Goal: Information Seeking & Learning: Learn about a topic

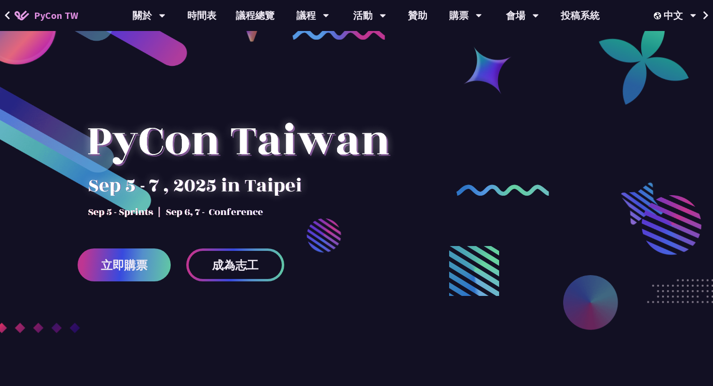
scroll to position [24, 0]
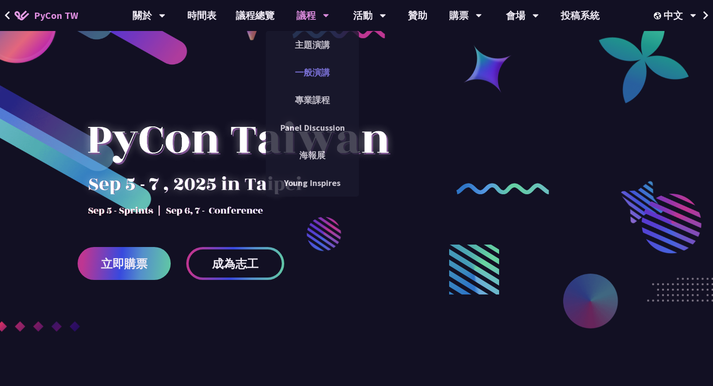
click at [314, 77] on link "一般演講" at bounding box center [312, 72] width 93 height 23
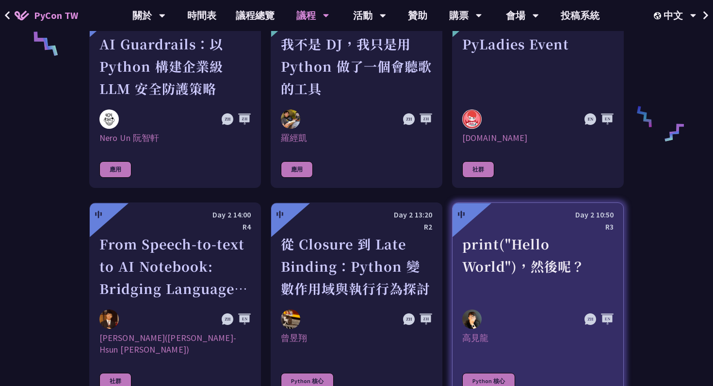
scroll to position [770, 0]
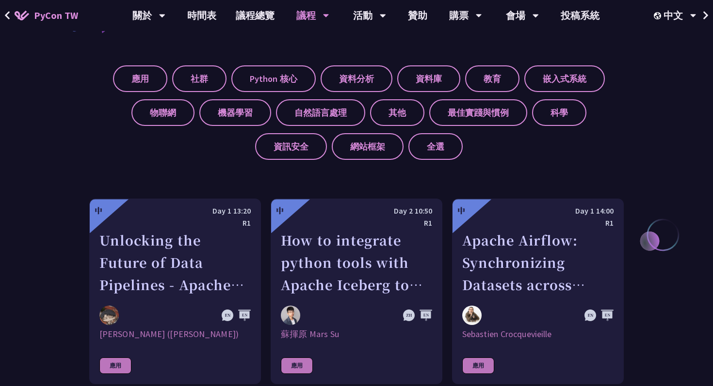
scroll to position [372, 0]
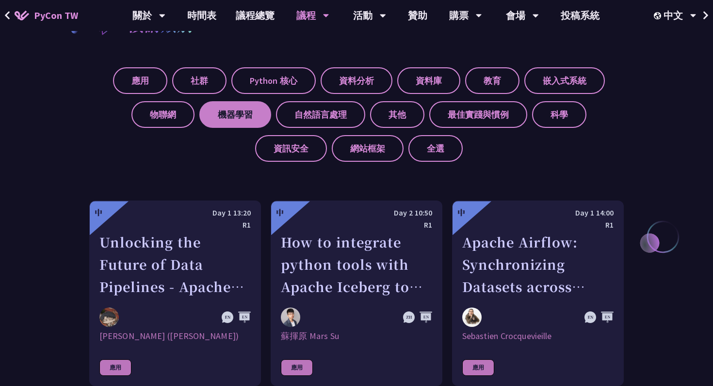
click at [226, 110] on label "機器學習" at bounding box center [235, 114] width 72 height 27
click at [0, 0] on input "機器學習" at bounding box center [0, 0] width 0 height 0
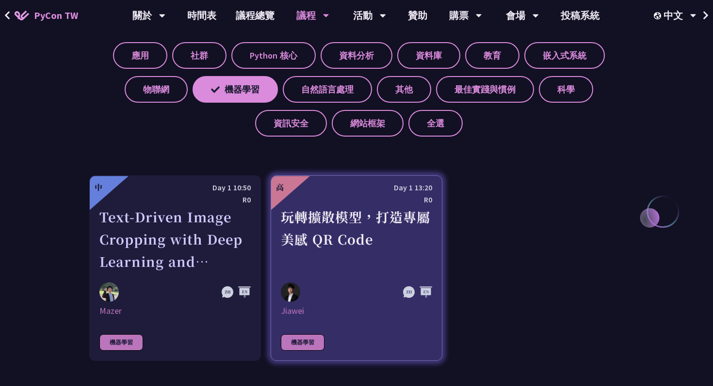
scroll to position [395, 0]
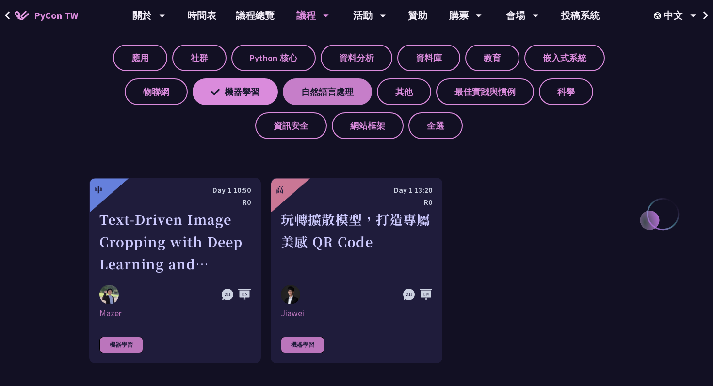
click at [337, 97] on label "自然語言處理" at bounding box center [327, 92] width 89 height 27
click at [0, 0] on input "自然語言處理" at bounding box center [0, 0] width 0 height 0
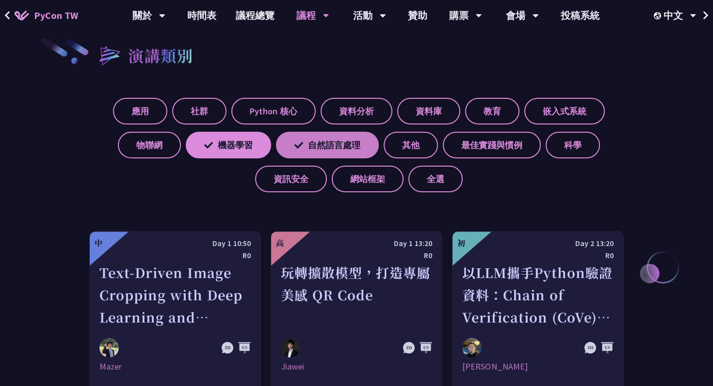
scroll to position [338, 0]
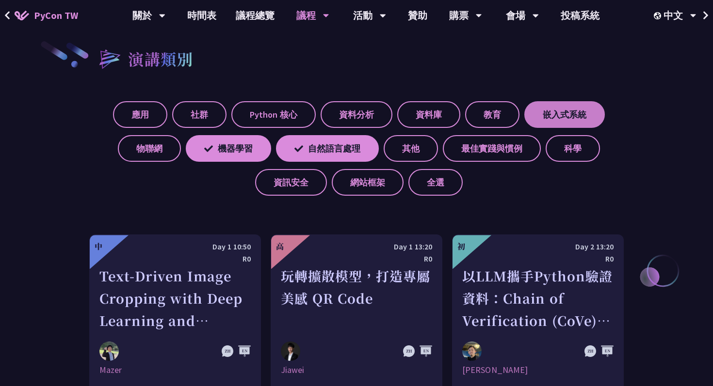
click at [562, 110] on label "嵌入式系統" at bounding box center [564, 114] width 80 height 27
click at [0, 0] on input "嵌入式系統" at bounding box center [0, 0] width 0 height 0
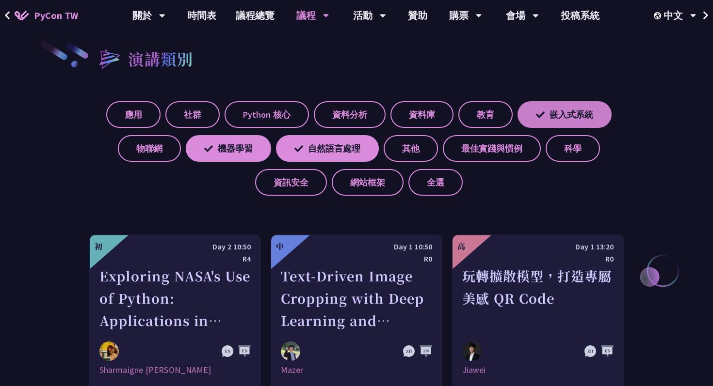
click at [588, 105] on label "嵌入式系統" at bounding box center [564, 114] width 94 height 27
click at [0, 0] on input "嵌入式系統" at bounding box center [0, 0] width 0 height 0
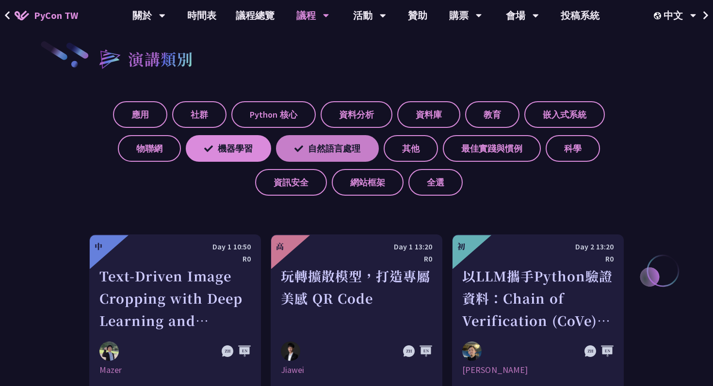
click at [360, 150] on label "自然語言處理" at bounding box center [327, 148] width 103 height 27
click at [0, 0] on input "自然語言處理" at bounding box center [0, 0] width 0 height 0
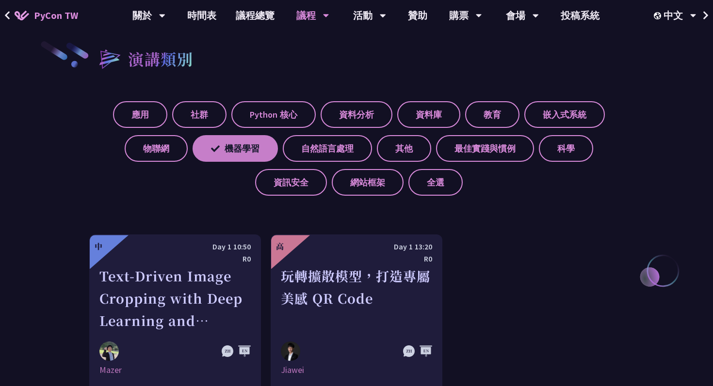
click at [201, 148] on label "機器學習" at bounding box center [235, 148] width 85 height 27
click at [0, 0] on input "機器學習" at bounding box center [0, 0] width 0 height 0
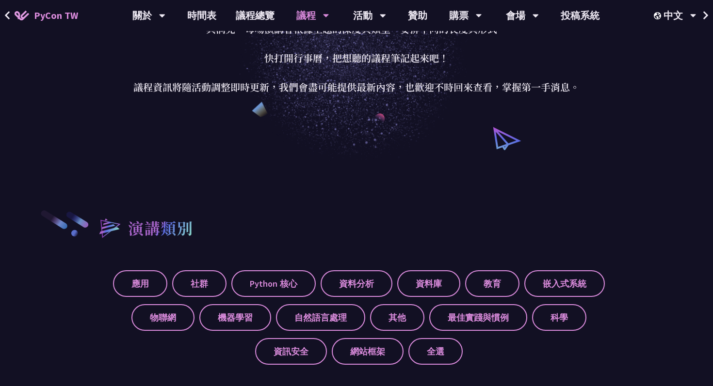
scroll to position [0, 0]
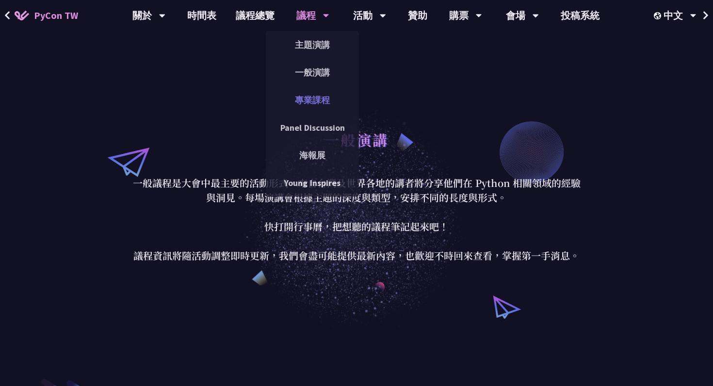
click at [316, 103] on link "專業課程" at bounding box center [312, 100] width 93 height 23
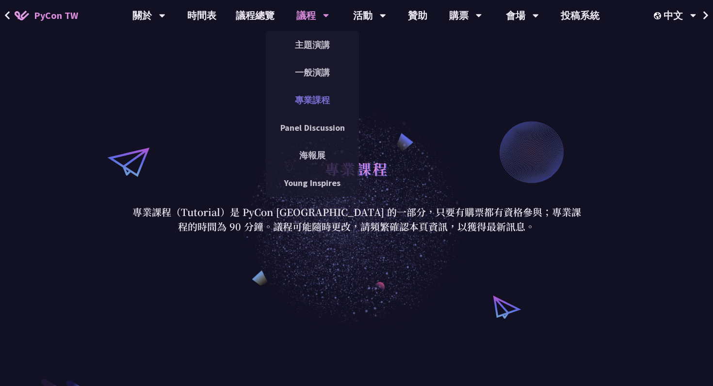
click at [324, 100] on link "專業課程" at bounding box center [312, 100] width 93 height 23
click at [314, 73] on link "一般演講" at bounding box center [312, 72] width 93 height 23
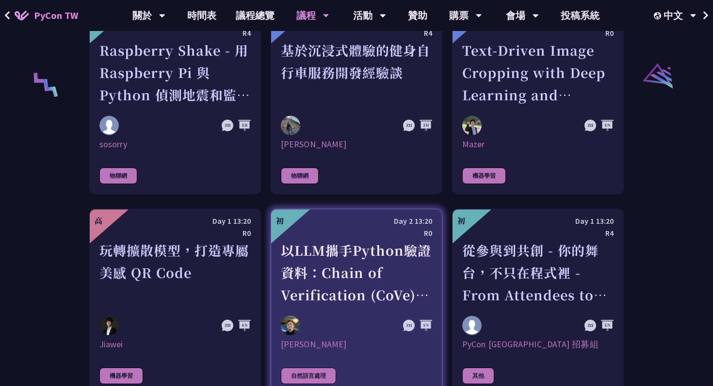
scroll to position [1980, 0]
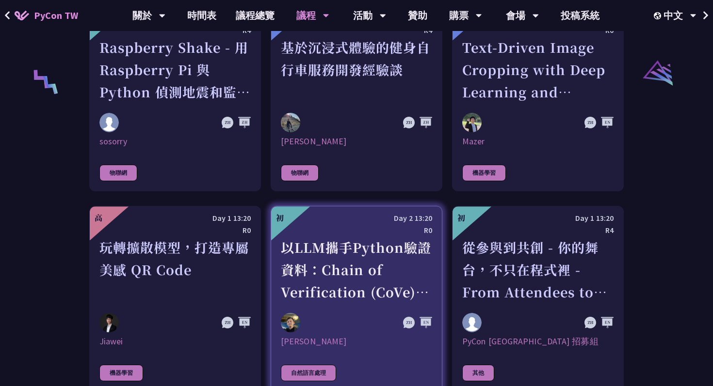
click at [365, 246] on div "以LLM攜手Python驗證資料：Chain of Verification (CoVe)實務應用" at bounding box center [356, 270] width 151 height 67
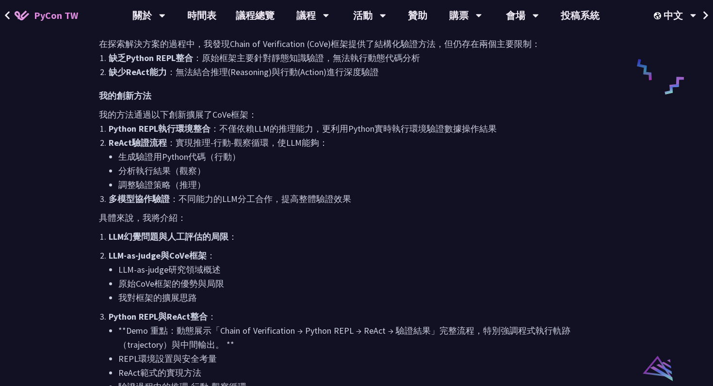
scroll to position [664, 0]
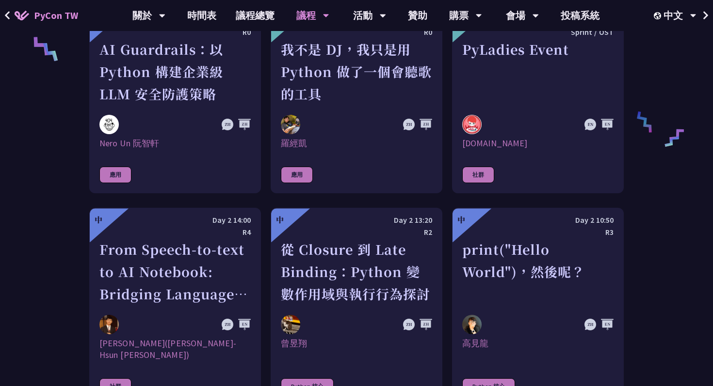
scroll to position [791, 0]
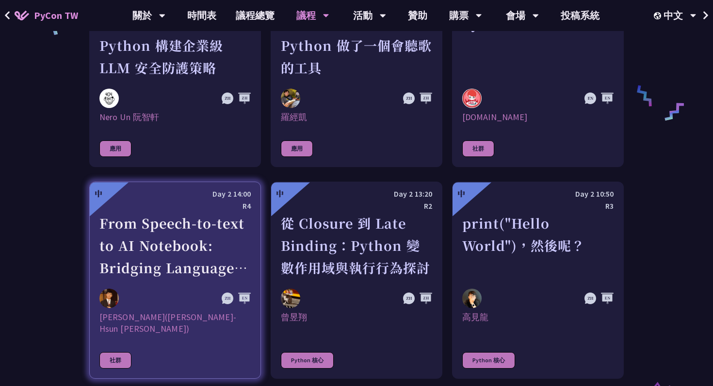
click at [178, 258] on div "From Speech-to-text to AI Notebook: Bridging Language and Technology at PyCon […" at bounding box center [174, 245] width 151 height 67
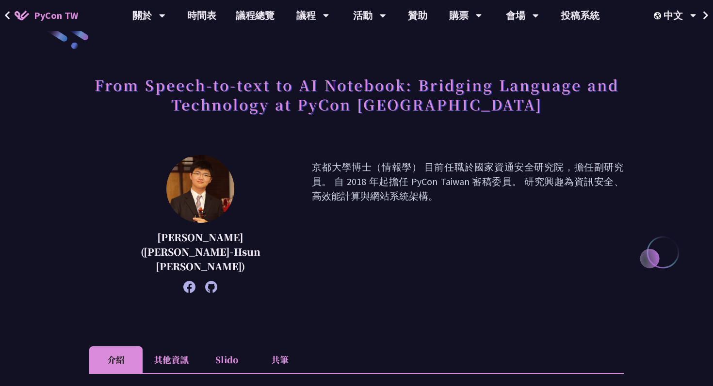
scroll to position [20, 0]
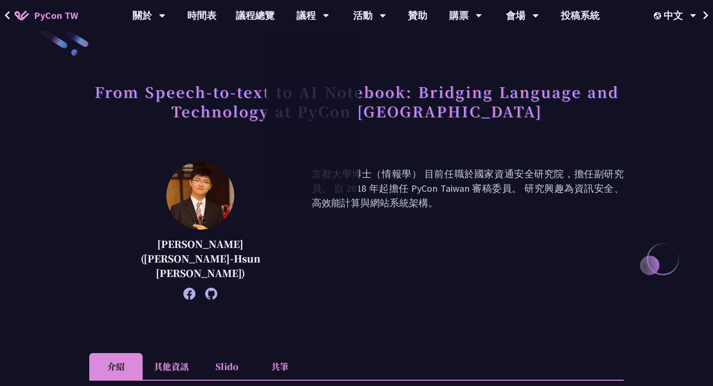
click at [285, 289] on div "[PERSON_NAME]([PERSON_NAME]-Hsun [PERSON_NAME]) 京都大學博士（情報學） 目前任職於國家資通安全研究院，擔任副研…" at bounding box center [356, 245] width 534 height 167
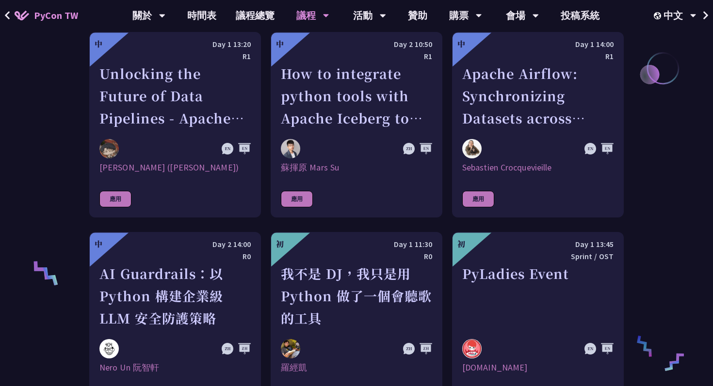
scroll to position [540, 0]
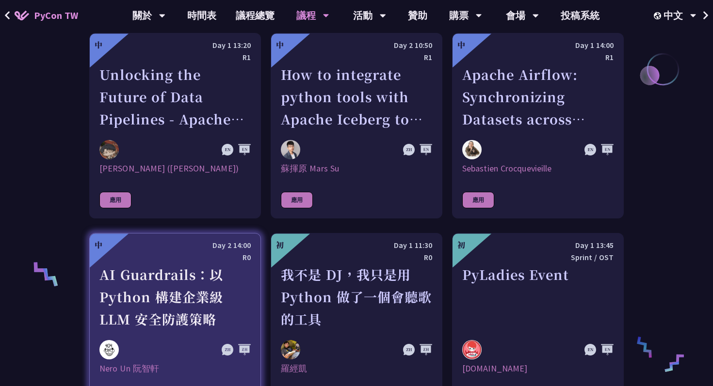
click at [207, 274] on div "AI Guardrails：以 Python 構建企業級 LLM 安全防護策略" at bounding box center [174, 297] width 151 height 67
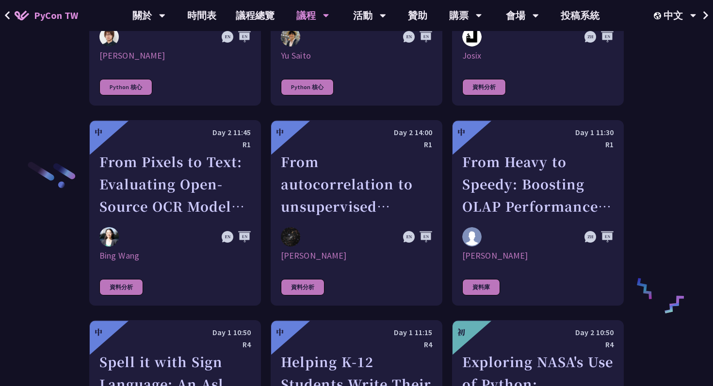
scroll to position [1466, 0]
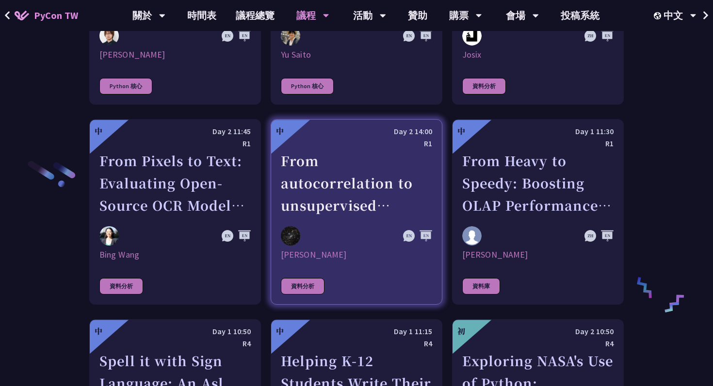
click at [382, 177] on div "From autocorrelation to unsupervised learning; searching for aperiodic tilings …" at bounding box center [356, 183] width 151 height 67
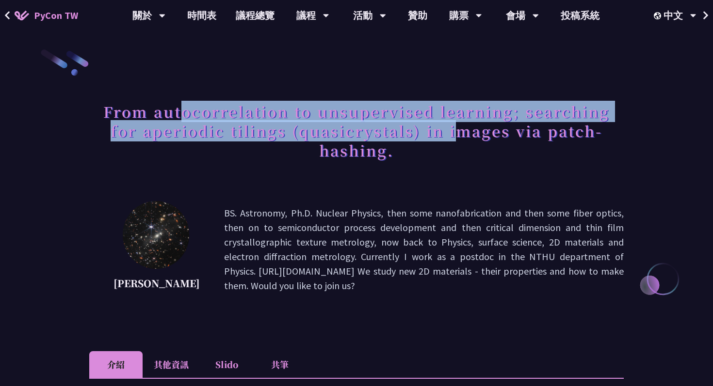
drag, startPoint x: 180, startPoint y: 112, endPoint x: 454, endPoint y: 132, distance: 274.2
click at [454, 132] on h1 "From autocorrelation to unsupervised learning; searching for aperiodic tilings …" at bounding box center [356, 131] width 534 height 68
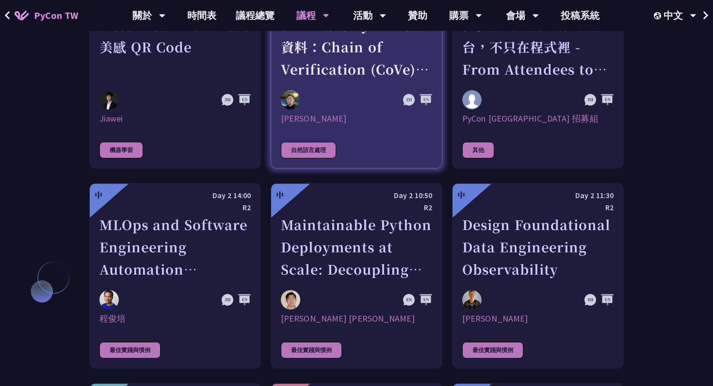
scroll to position [2204, 0]
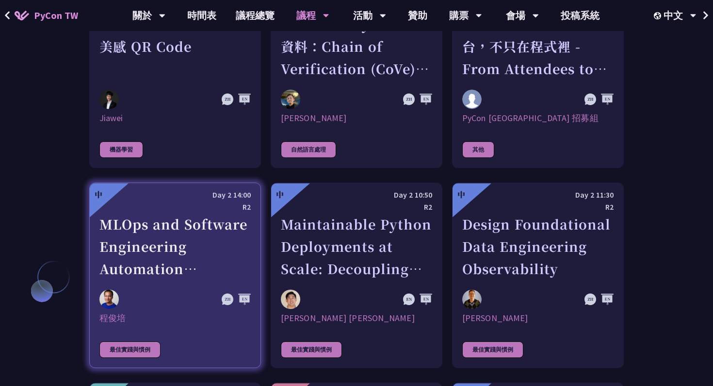
click at [225, 228] on div "MLOps and Software Engineering Automation Challenges in Production" at bounding box center [174, 246] width 151 height 67
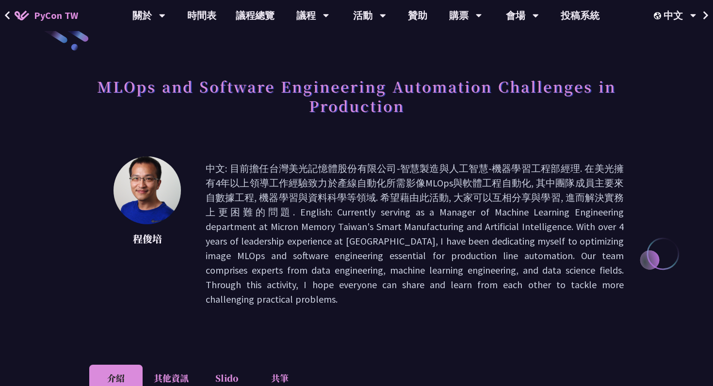
scroll to position [15, 0]
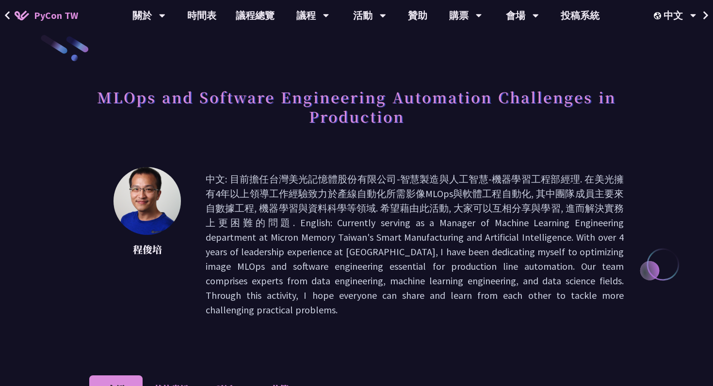
click at [267, 91] on h1 "MLOps and Software Engineering Automation Challenges in Production" at bounding box center [356, 106] width 534 height 48
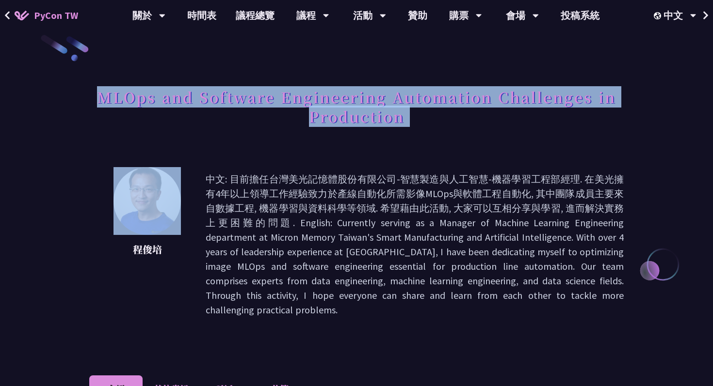
click at [267, 91] on h1 "MLOps and Software Engineering Automation Challenges in Production" at bounding box center [356, 106] width 534 height 48
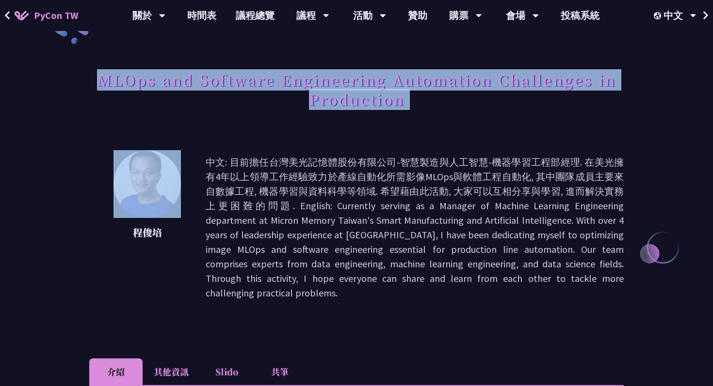
scroll to position [0, 0]
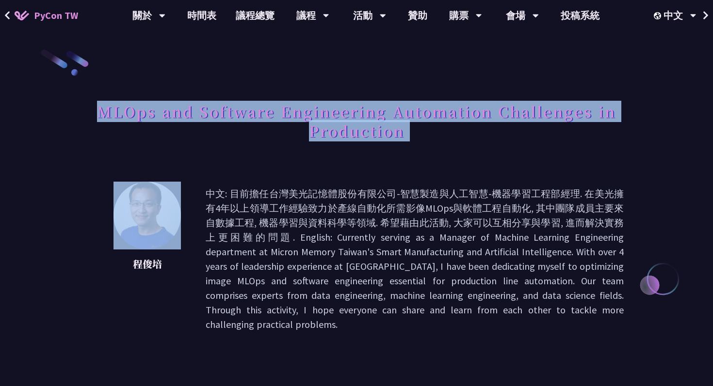
click at [310, 139] on h1 "MLOps and Software Engineering Automation Challenges in Production" at bounding box center [356, 121] width 534 height 48
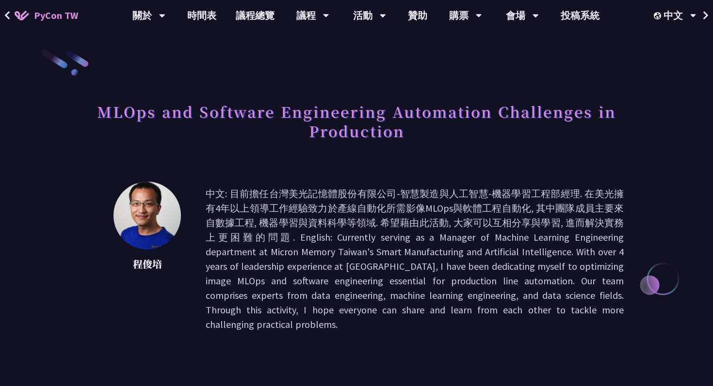
click at [312, 139] on h1 "MLOps and Software Engineering Automation Challenges in Production" at bounding box center [356, 121] width 534 height 48
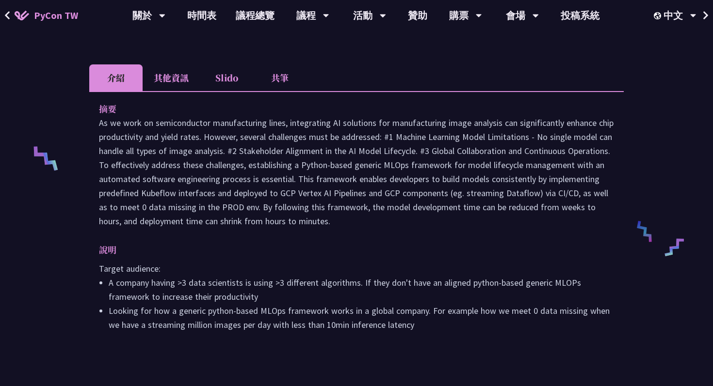
scroll to position [326, 0]
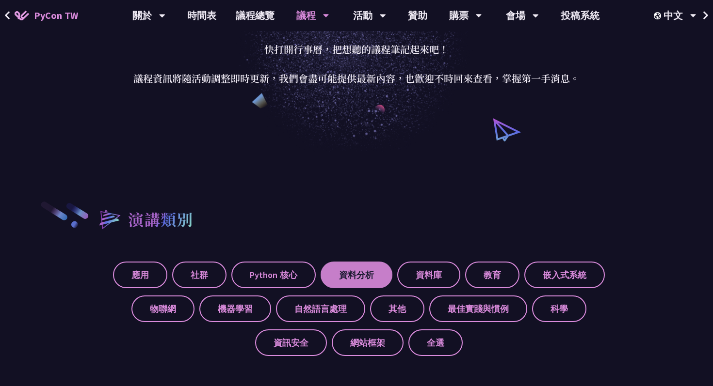
scroll to position [300, 0]
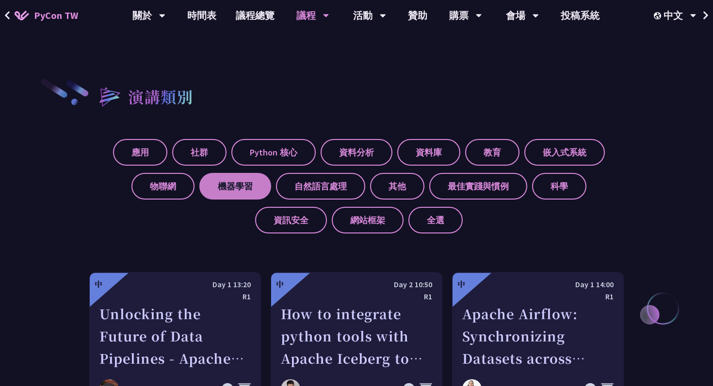
click at [230, 185] on label "機器學習" at bounding box center [235, 186] width 72 height 27
click at [0, 0] on input "機器學習" at bounding box center [0, 0] width 0 height 0
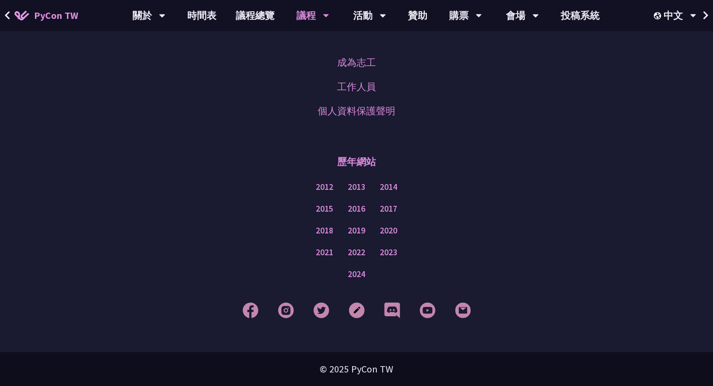
scroll to position [0, 0]
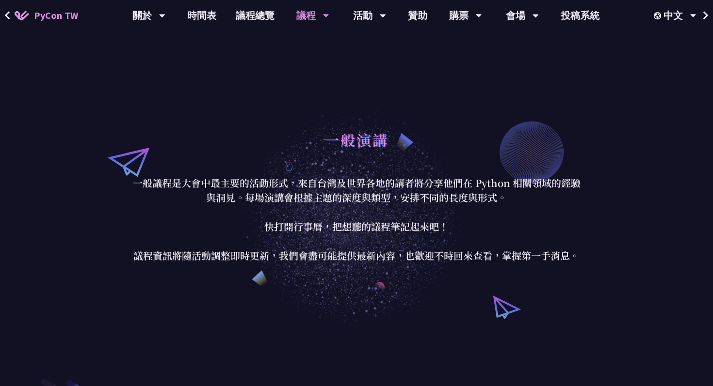
click at [44, 5] on link "PyCon TW" at bounding box center [46, 15] width 83 height 24
